Goal: Information Seeking & Learning: Learn about a topic

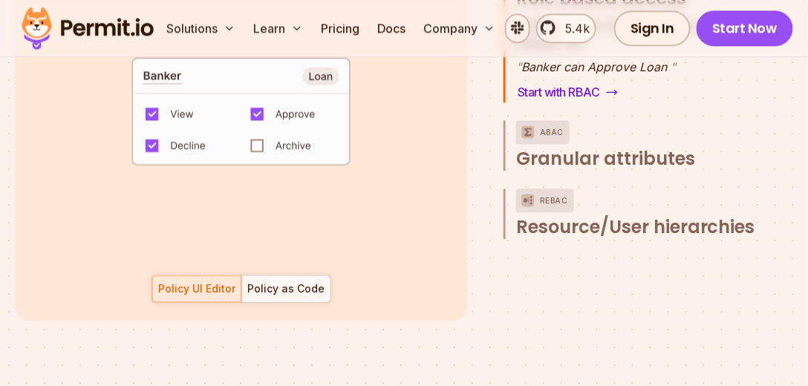
scroll to position [2305, 0]
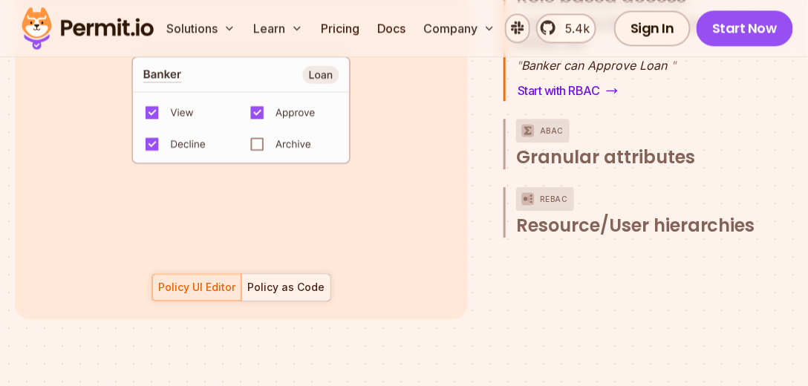
click at [287, 280] on div "Policy as Code" at bounding box center [285, 287] width 77 height 15
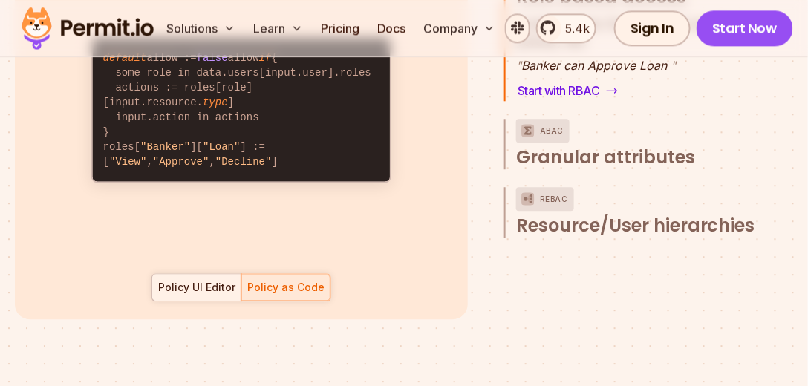
click at [221, 280] on div "Policy UI Editor" at bounding box center [196, 287] width 77 height 15
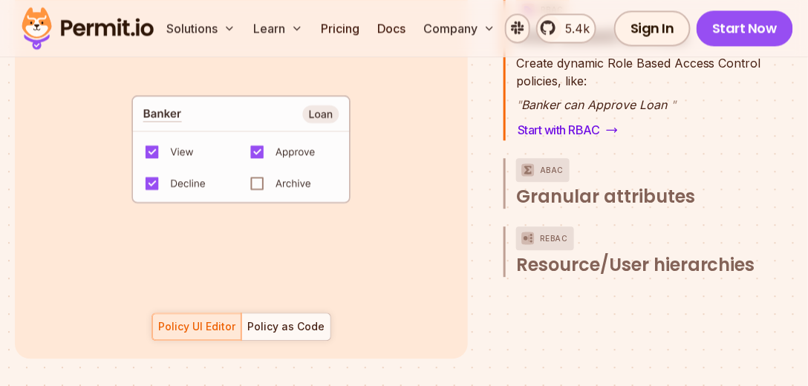
scroll to position [2266, 0]
click at [272, 320] on div at bounding box center [285, 327] width 89 height 27
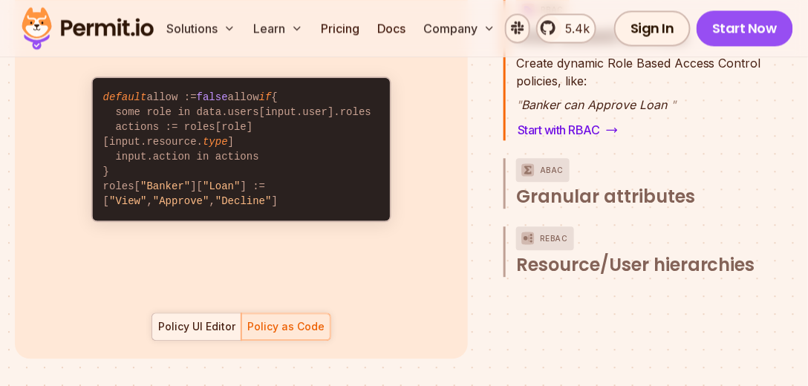
click at [230, 320] on div "Policy UI Editor" at bounding box center [196, 327] width 77 height 15
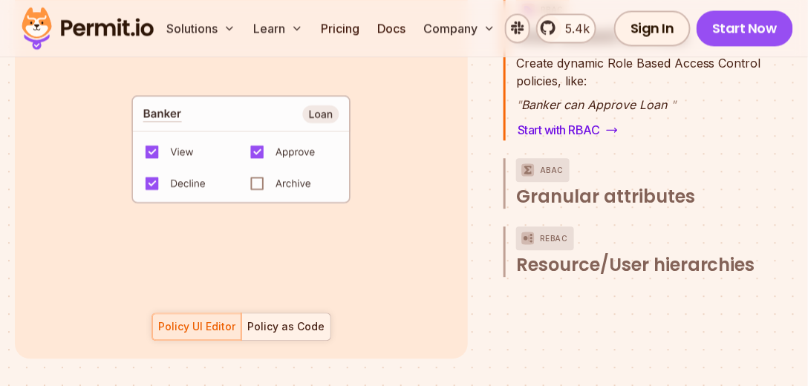
click at [289, 320] on div "Policy as Code" at bounding box center [285, 327] width 77 height 15
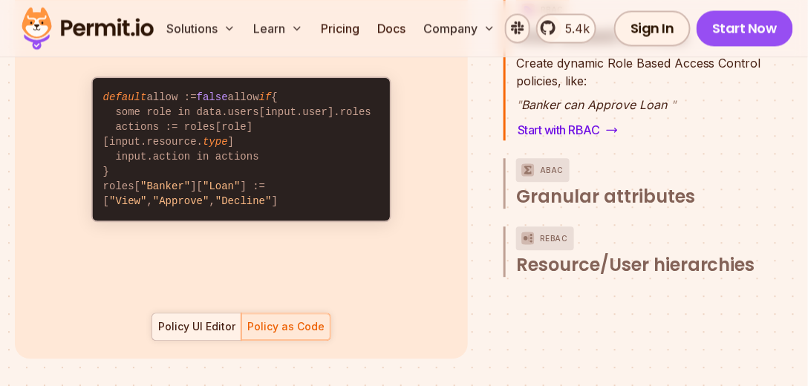
click at [213, 320] on div "Policy UI Editor" at bounding box center [196, 327] width 77 height 15
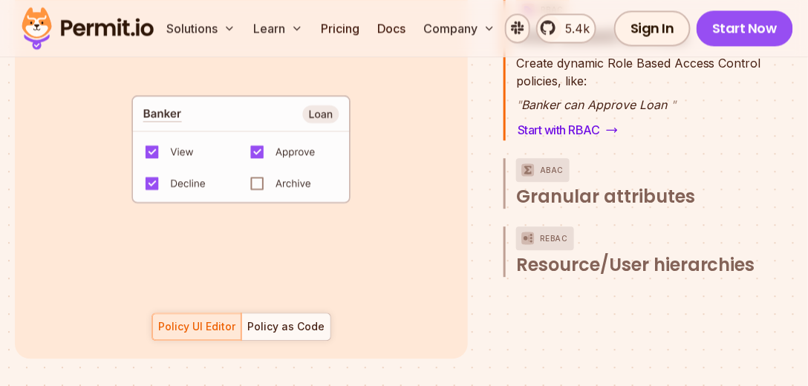
click at [257, 164] on code "default allow := false allow if { some role in data.users[input.user].roles act…" at bounding box center [242, 155] width 298 height 143
click at [274, 320] on div "Policy as Code" at bounding box center [285, 327] width 77 height 15
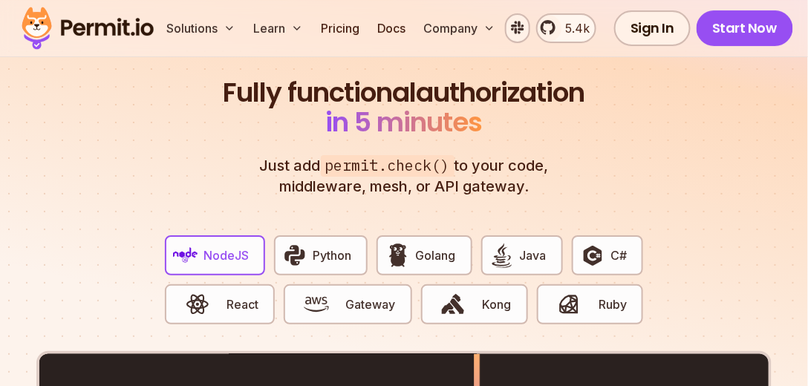
scroll to position [2761, 0]
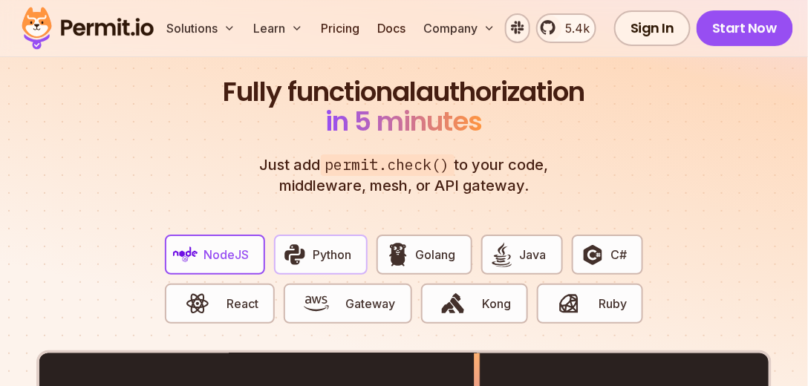
click at [331, 246] on button "Python" at bounding box center [321, 255] width 94 height 40
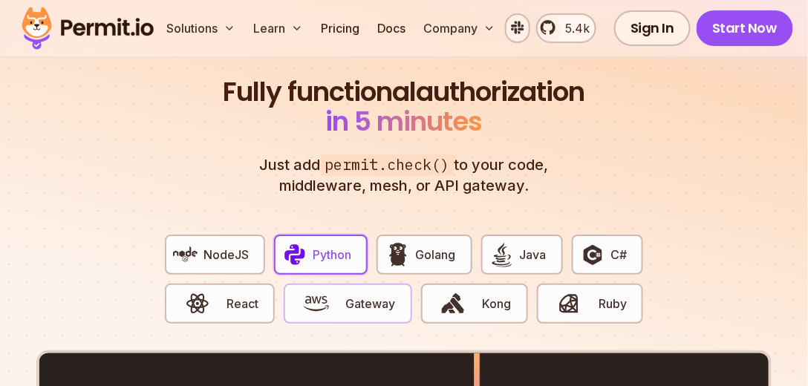
click at [337, 291] on span "button" at bounding box center [316, 303] width 50 height 25
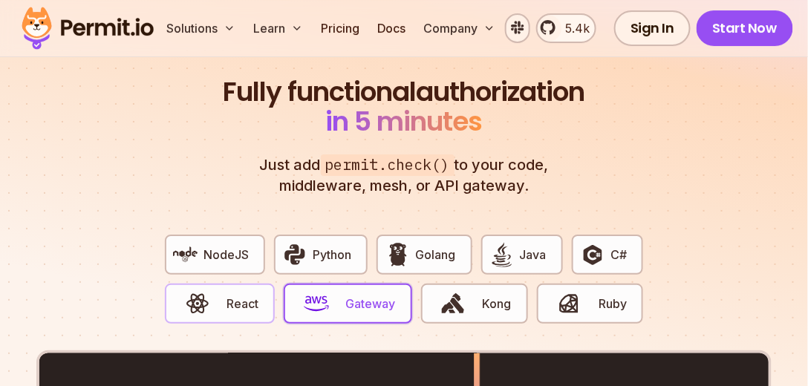
click at [253, 295] on span "React" at bounding box center [243, 304] width 32 height 18
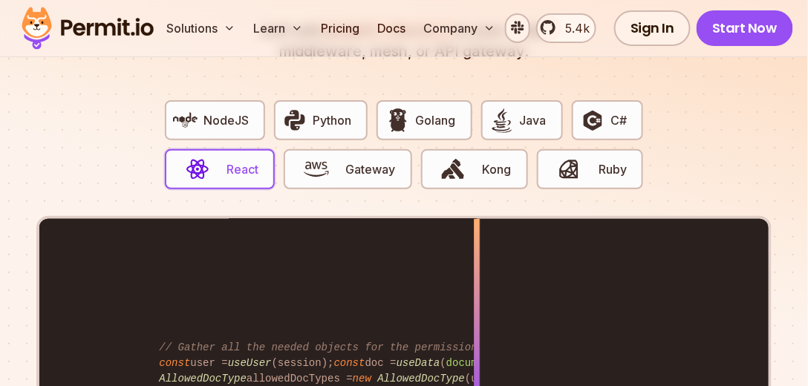
scroll to position [2896, 0]
click at [324, 157] on img "button" at bounding box center [316, 169] width 25 height 25
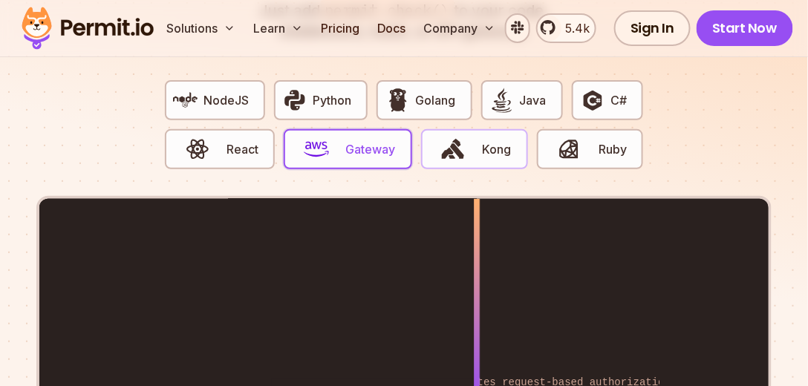
scroll to position [2917, 0]
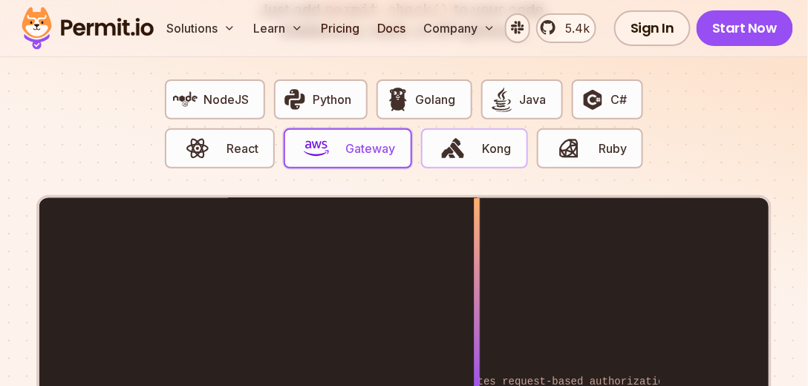
click at [484, 129] on button "Kong" at bounding box center [474, 149] width 107 height 40
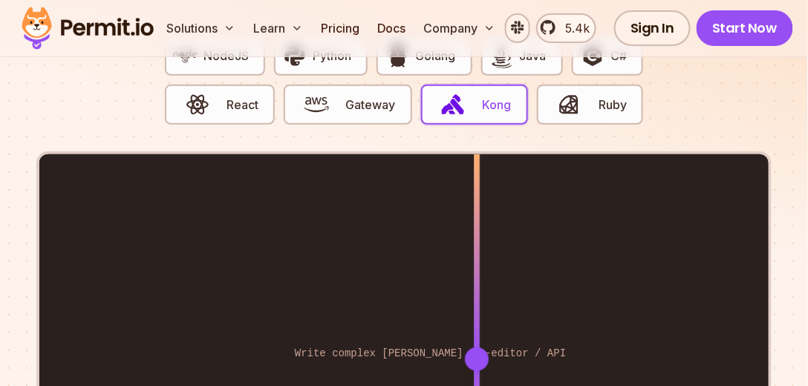
scroll to position [2955, 0]
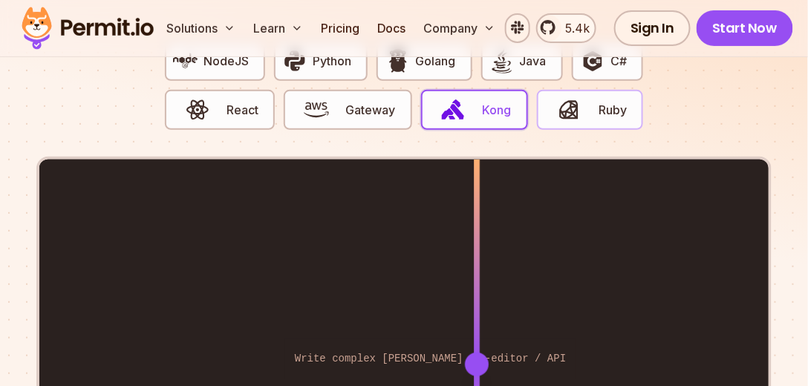
click at [594, 90] on button "Ruby" at bounding box center [590, 110] width 106 height 40
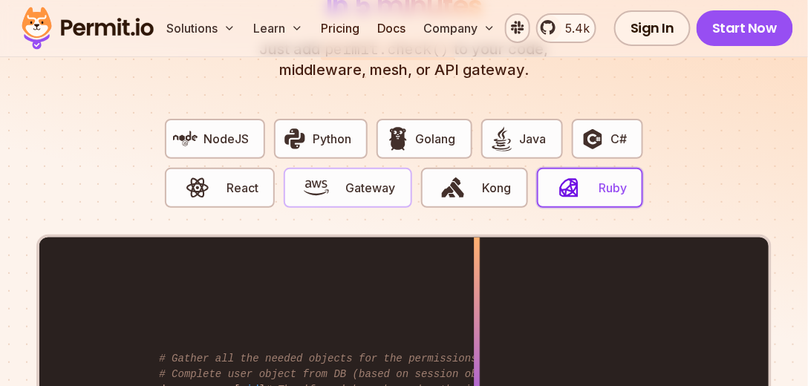
scroll to position [2877, 0]
click at [241, 179] on span "React" at bounding box center [243, 188] width 32 height 18
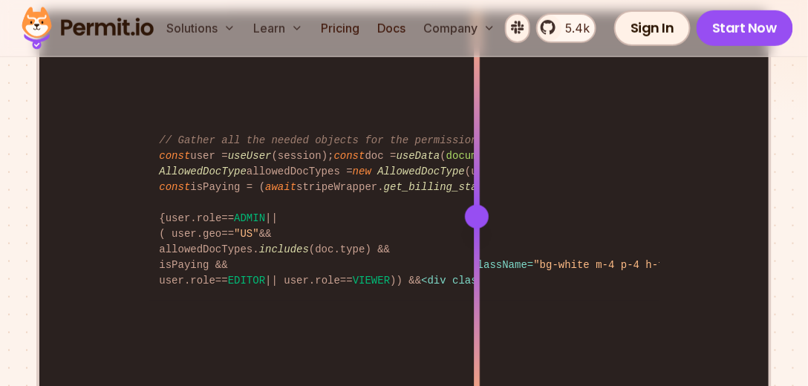
scroll to position [0, 7]
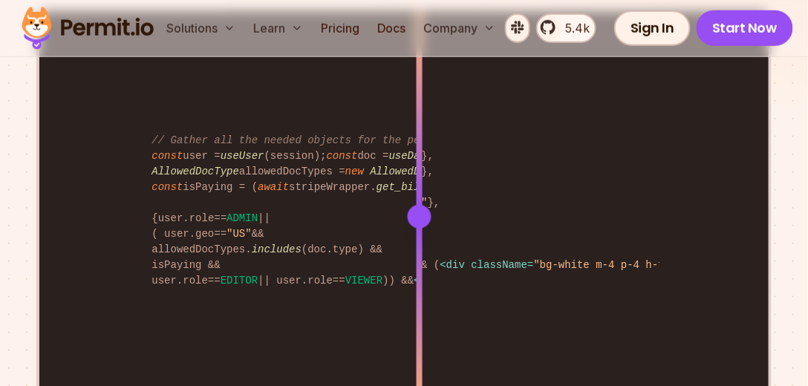
drag, startPoint x: 479, startPoint y: 193, endPoint x: 420, endPoint y: 203, distance: 59.5
click at [420, 205] on div at bounding box center [420, 217] width 24 height 24
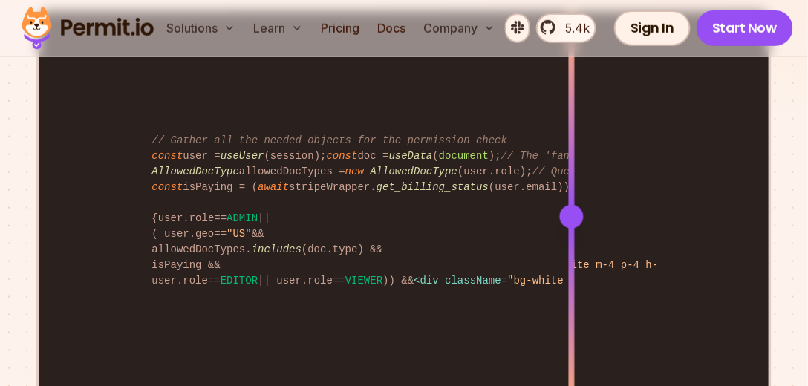
drag, startPoint x: 417, startPoint y: 199, endPoint x: 572, endPoint y: 196, distance: 155.3
click at [572, 205] on div at bounding box center [572, 217] width 24 height 24
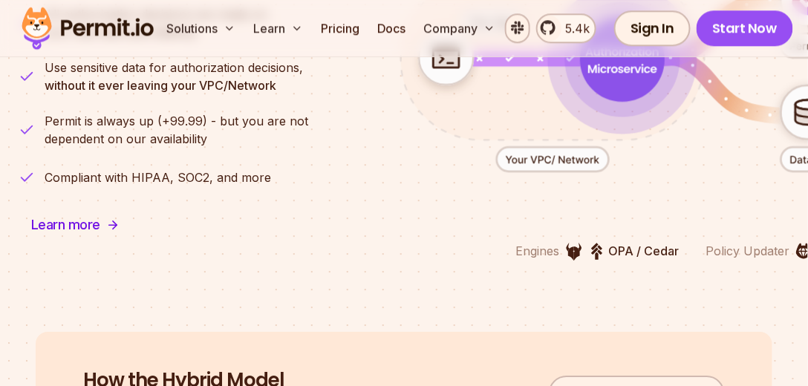
scroll to position [3864, 0]
